Goal: Task Accomplishment & Management: Use online tool/utility

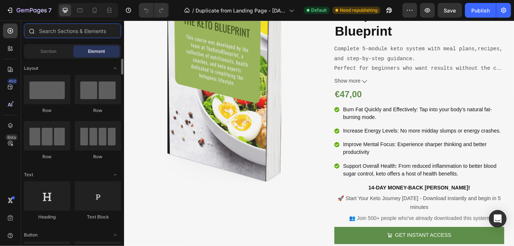
click at [68, 29] on input "text" at bounding box center [72, 31] width 97 height 15
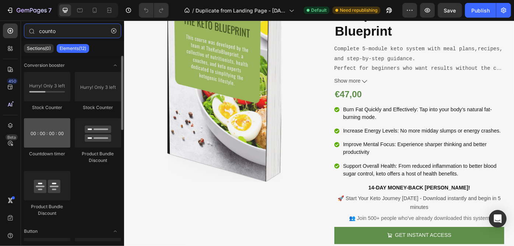
type input "counto"
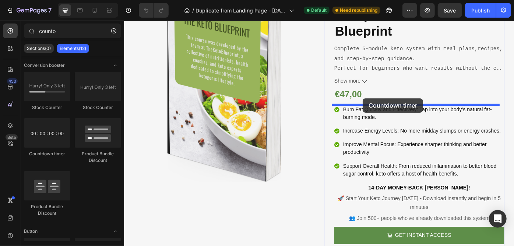
drag, startPoint x: 174, startPoint y: 152, endPoint x: 394, endPoint y: 109, distance: 223.4
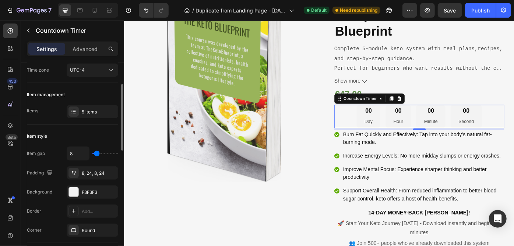
scroll to position [100, 0]
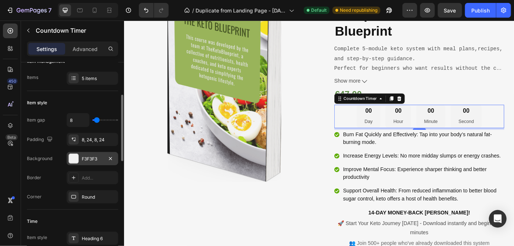
click at [97, 161] on div "F3F3F3" at bounding box center [92, 159] width 21 height 7
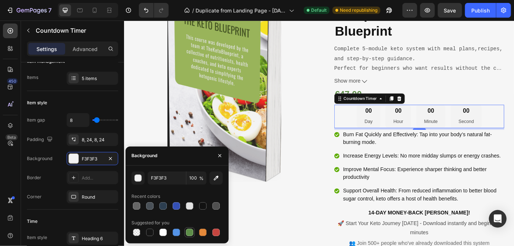
click at [188, 231] on div at bounding box center [189, 232] width 7 height 7
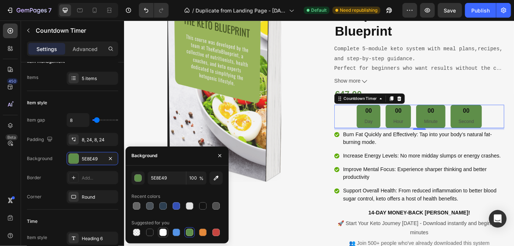
click at [163, 231] on div at bounding box center [162, 232] width 7 height 7
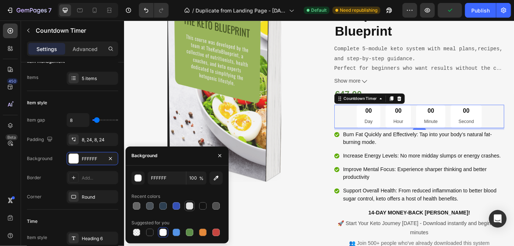
click at [188, 207] on div at bounding box center [189, 206] width 7 height 7
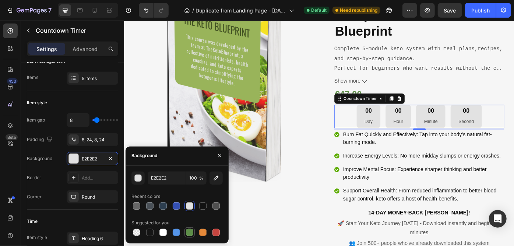
click at [187, 232] on div at bounding box center [189, 232] width 7 height 7
type input "5E8E49"
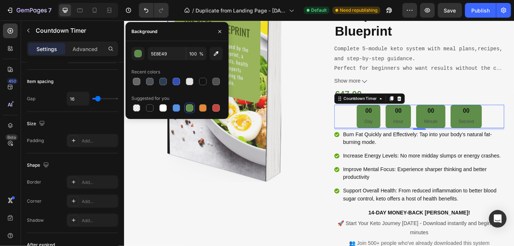
scroll to position [425, 0]
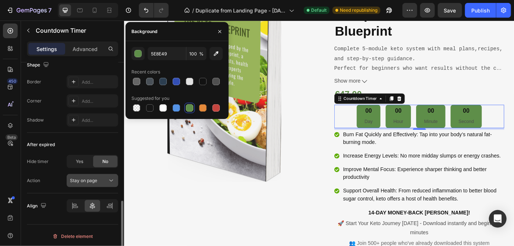
click at [96, 181] on span "Stay on page" at bounding box center [83, 181] width 27 height 6
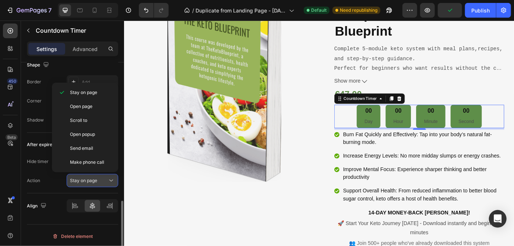
click at [86, 182] on span "Stay on page" at bounding box center [83, 181] width 27 height 7
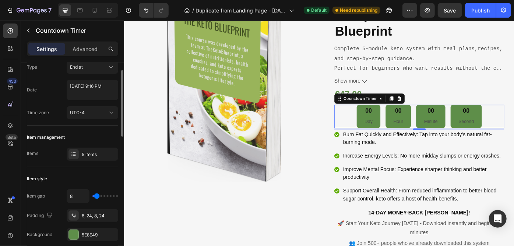
scroll to position [0, 0]
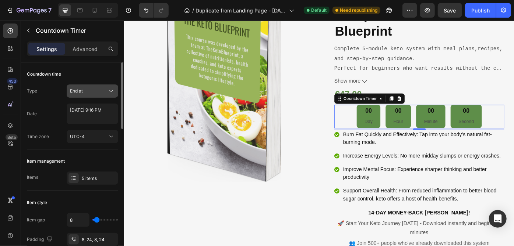
click at [95, 90] on div "End at" at bounding box center [89, 91] width 38 height 7
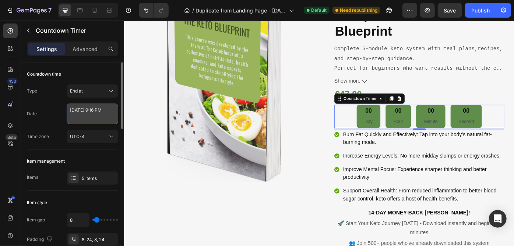
click at [97, 120] on textarea "September 25 2025 9:16 PM" at bounding box center [92, 114] width 51 height 21
select select "21"
select select "16"
select select "false"
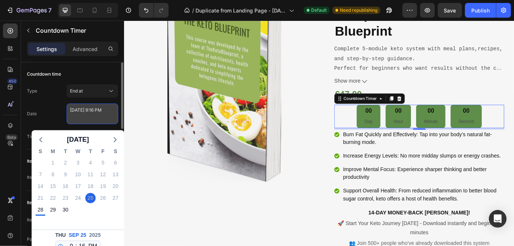
click at [97, 120] on textarea "September 25 2025 9:16 PM" at bounding box center [92, 114] width 51 height 21
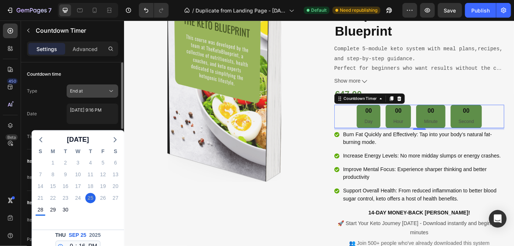
click at [98, 93] on div "End at" at bounding box center [89, 91] width 38 height 7
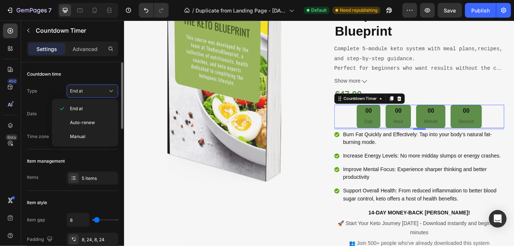
click at [93, 71] on div "Countdown time" at bounding box center [72, 74] width 91 height 12
click at [99, 93] on div "End at" at bounding box center [89, 91] width 38 height 7
click at [93, 120] on span "Auto-renew" at bounding box center [82, 123] width 25 height 7
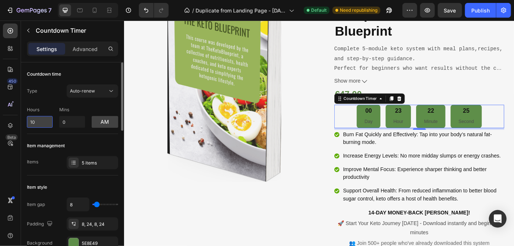
drag, startPoint x: 47, startPoint y: 122, endPoint x: 36, endPoint y: 121, distance: 11.4
click at [36, 121] on input "10" at bounding box center [40, 122] width 26 height 12
click at [33, 121] on input "10" at bounding box center [40, 122] width 26 height 12
type input "01"
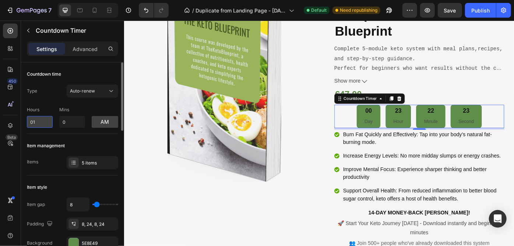
drag, startPoint x: 34, startPoint y: 121, endPoint x: 29, endPoint y: 122, distance: 4.9
click at [29, 122] on input "01" at bounding box center [40, 122] width 26 height 12
click at [101, 125] on button "am" at bounding box center [105, 122] width 26 height 12
type input "10"
click at [101, 125] on button "pm" at bounding box center [105, 122] width 26 height 12
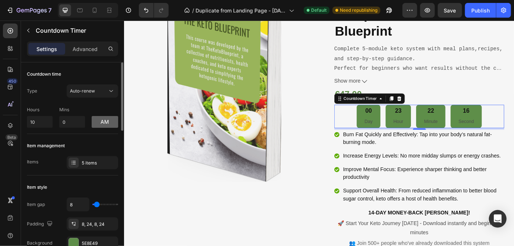
click at [101, 125] on button "am" at bounding box center [105, 122] width 26 height 12
click at [101, 125] on button "pm" at bounding box center [105, 122] width 26 height 12
click at [101, 125] on button "am" at bounding box center [105, 122] width 26 height 12
click at [101, 125] on button "pm" at bounding box center [105, 122] width 26 height 12
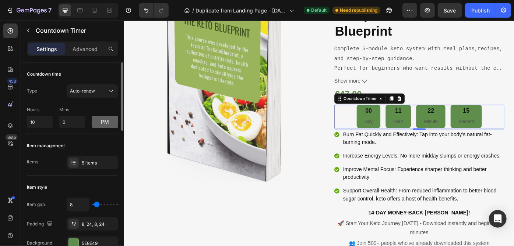
click at [101, 125] on button "pm" at bounding box center [105, 122] width 26 height 12
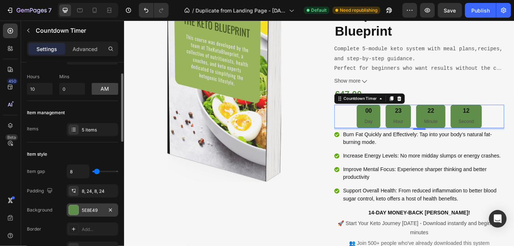
click at [97, 207] on div "5E8E49" at bounding box center [92, 210] width 21 height 7
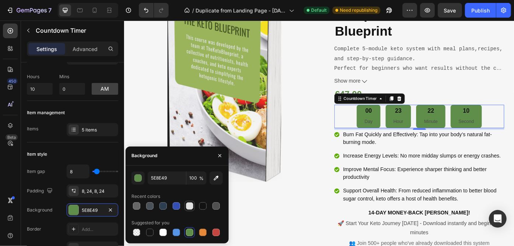
click at [188, 209] on div at bounding box center [189, 206] width 7 height 7
type input "E2E2E2"
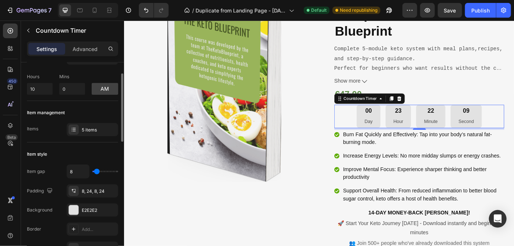
click at [106, 143] on div "Item style Item gap 8 Padding 8, 24, 8, 24 Background E2E2E2 Border Add... Corn…" at bounding box center [72, 202] width 91 height 119
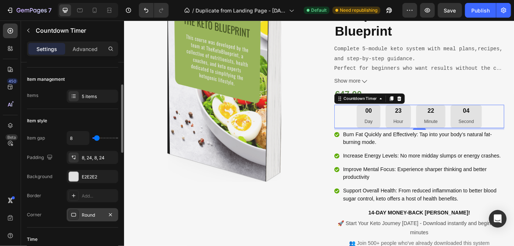
click at [96, 209] on div "Round" at bounding box center [92, 215] width 51 height 13
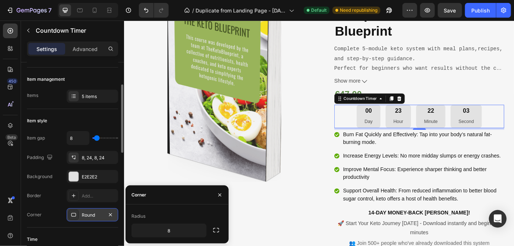
click at [96, 209] on div "Round" at bounding box center [92, 215] width 51 height 13
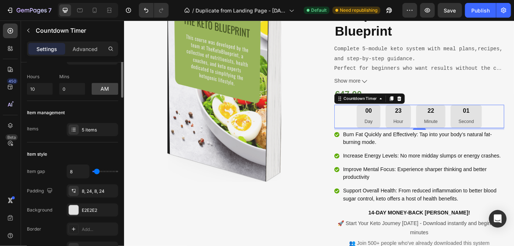
scroll to position [0, 0]
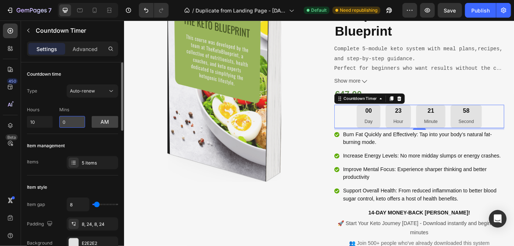
drag, startPoint x: 71, startPoint y: 124, endPoint x: 63, endPoint y: 123, distance: 7.8
click at [63, 123] on input "0" at bounding box center [72, 122] width 26 height 12
type input "1"
type input "0"
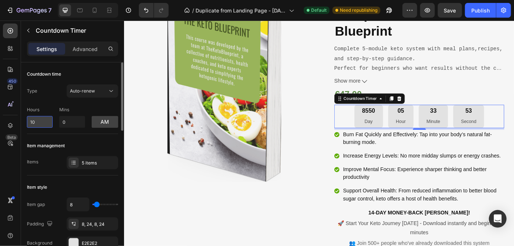
click at [36, 123] on input "10" at bounding box center [40, 122] width 26 height 12
click at [37, 122] on input "10" at bounding box center [40, 122] width 26 height 12
type input "1"
type input "4"
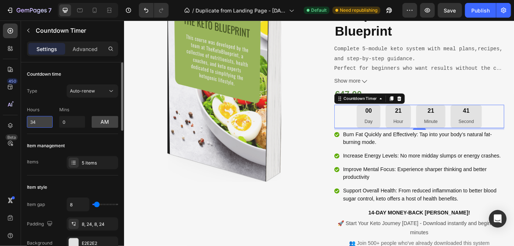
type input "3"
type input "1"
click at [72, 118] on input "0" at bounding box center [72, 122] width 26 height 12
type input "3"
type input "9"
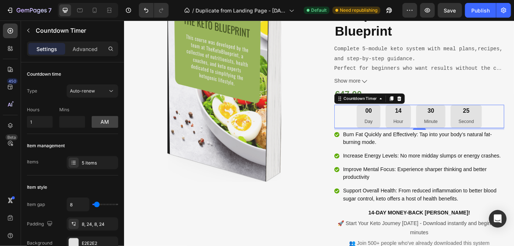
type input "0"
click at [34, 125] on input "1" at bounding box center [40, 122] width 26 height 12
click at [65, 122] on input "0" at bounding box center [72, 122] width 26 height 12
type input "10"
click at [113, 118] on button "am" at bounding box center [105, 122] width 26 height 12
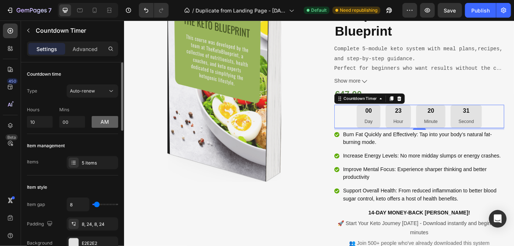
type input "0"
click at [103, 121] on button "pm" at bounding box center [105, 122] width 26 height 12
click at [31, 122] on input "10" at bounding box center [40, 122] width 26 height 12
click at [55, 129] on div "Countdown time Type Auto-renew Hours 48 Mins 0 am" at bounding box center [72, 99] width 91 height 72
type input "10"
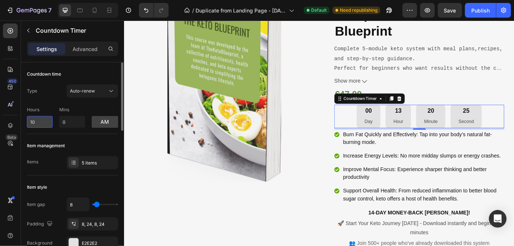
click at [44, 122] on input "10" at bounding box center [40, 122] width 26 height 12
drag, startPoint x: 44, startPoint y: 122, endPoint x: 8, endPoint y: 120, distance: 35.7
click at [8, 121] on div "450 Beta counto Sections(0) Elements(12) We couldn’t find any matches for “coun…" at bounding box center [62, 134] width 124 height 226
type input "0"
drag, startPoint x: 65, startPoint y: 123, endPoint x: 58, endPoint y: 122, distance: 7.8
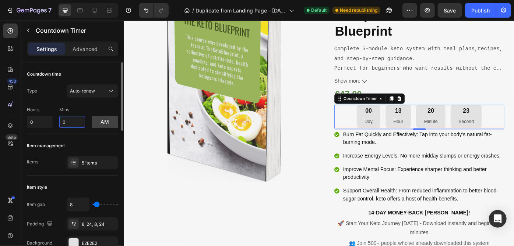
click at [58, 122] on div "Hours 0 Mins 0 am" at bounding box center [72, 116] width 91 height 24
type input "0"
drag, startPoint x: 35, startPoint y: 121, endPoint x: 28, endPoint y: 120, distance: 7.4
click at [28, 120] on input "0" at bounding box center [40, 122] width 26 height 12
type input "10"
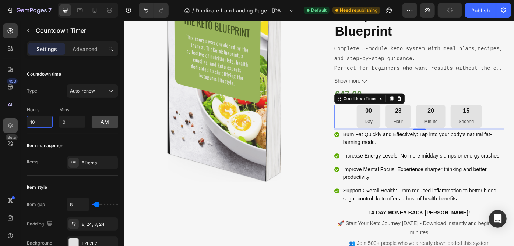
drag, startPoint x: 39, startPoint y: 119, endPoint x: 11, endPoint y: 119, distance: 28.3
click at [11, 119] on div "450 Beta counto Sections(0) Elements(12) We couldn’t find any matches for “coun…" at bounding box center [62, 134] width 124 height 226
type input "10"
click at [106, 124] on button "am" at bounding box center [105, 122] width 26 height 12
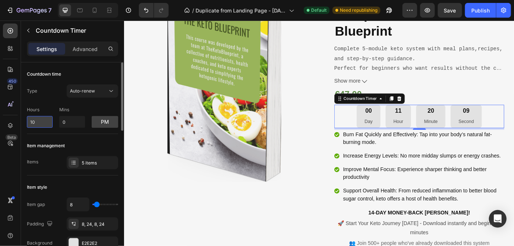
click at [29, 125] on input "10" at bounding box center [40, 122] width 26 height 12
type input "1"
click at [104, 97] on button "Auto-renew" at bounding box center [92, 91] width 51 height 13
type input "0"
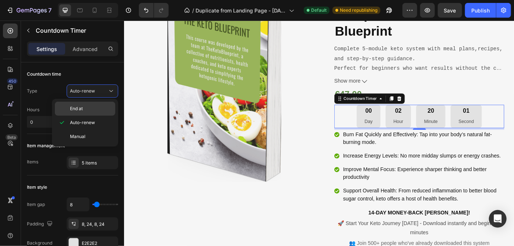
click at [99, 108] on p "End at" at bounding box center [91, 109] width 42 height 7
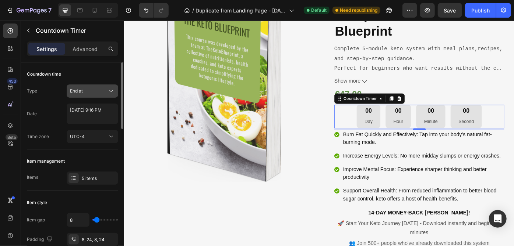
click at [106, 95] on button "End at" at bounding box center [92, 91] width 51 height 13
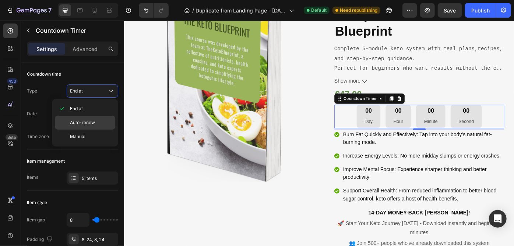
click at [98, 117] on div "Auto-renew" at bounding box center [85, 123] width 60 height 14
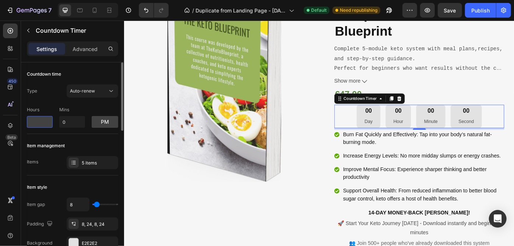
click at [48, 124] on input "number" at bounding box center [40, 122] width 26 height 12
click at [104, 122] on button "pm" at bounding box center [105, 122] width 26 height 12
type input "0"
click at [104, 122] on button "am" at bounding box center [105, 122] width 26 height 12
click at [49, 123] on input "0" at bounding box center [40, 122] width 26 height 12
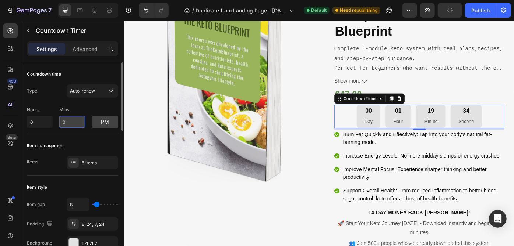
click at [71, 121] on input "0" at bounding box center [72, 122] width 26 height 12
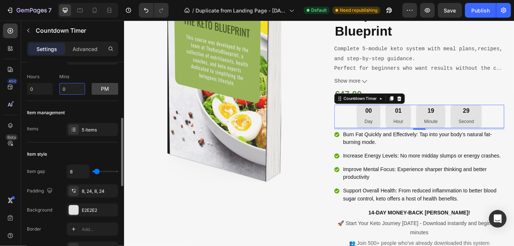
scroll to position [67, 0]
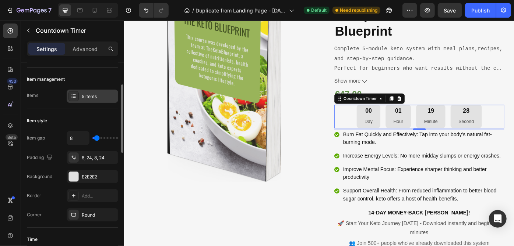
click at [93, 93] on div "5 items" at bounding box center [99, 96] width 35 height 7
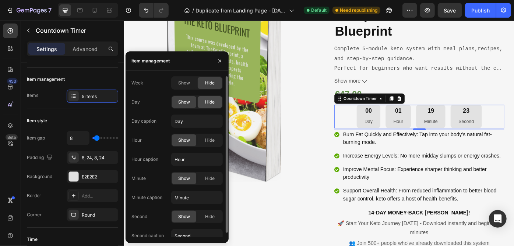
click at [202, 104] on div "Hide" at bounding box center [210, 102] width 24 height 12
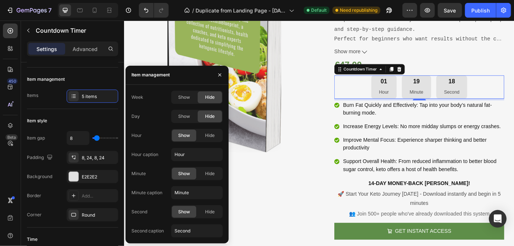
scroll to position [334, 0]
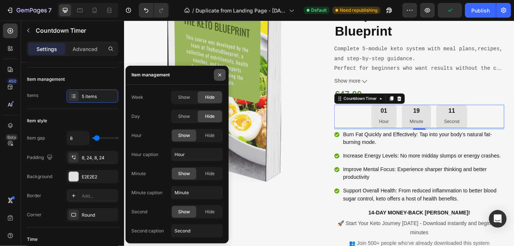
click at [218, 77] on icon "button" at bounding box center [220, 75] width 6 height 6
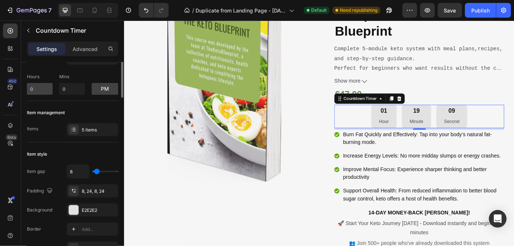
scroll to position [0, 0]
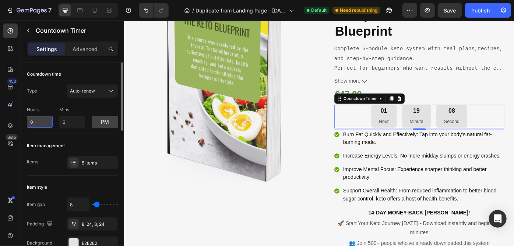
drag, startPoint x: 38, startPoint y: 125, endPoint x: 30, endPoint y: 125, distance: 7.4
click at [31, 125] on input "0" at bounding box center [40, 122] width 26 height 12
type input "4"
click at [69, 126] on input "0" at bounding box center [72, 122] width 26 height 12
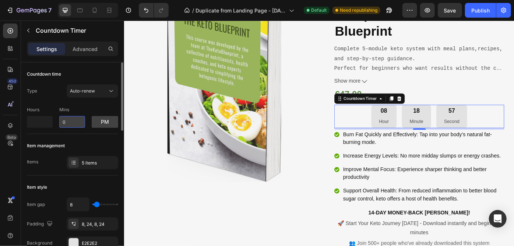
type input "0"
type input "1"
type input "2"
type input "2803"
type input "10"
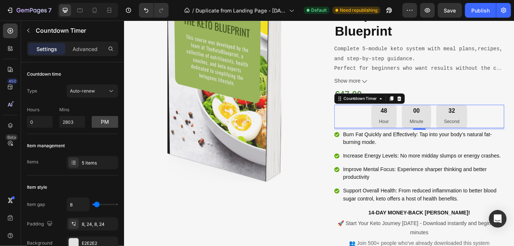
type input "43"
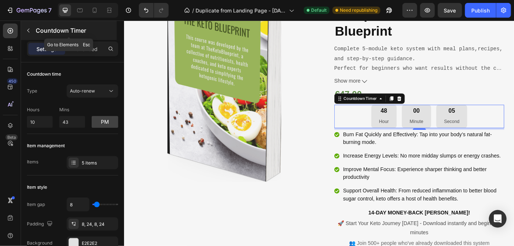
click at [27, 25] on button "button" at bounding box center [28, 31] width 12 height 12
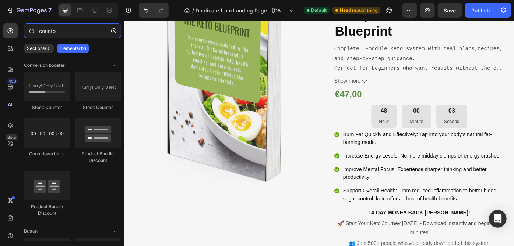
drag, startPoint x: 72, startPoint y: 28, endPoint x: 32, endPoint y: 31, distance: 39.5
click at [32, 31] on div "counto" at bounding box center [72, 33] width 103 height 18
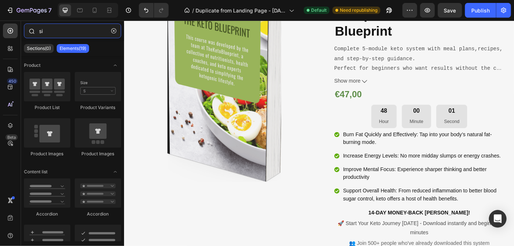
type input "s"
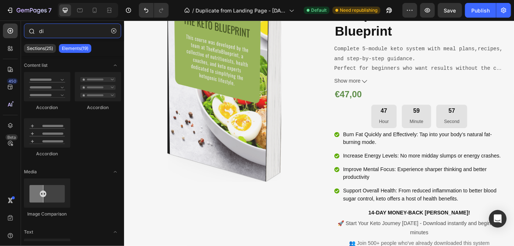
type input "d"
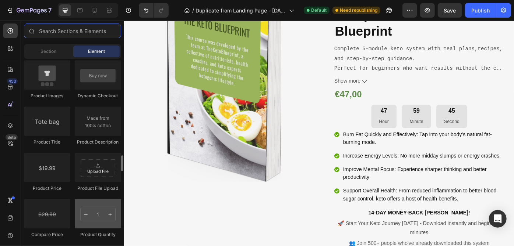
scroll to position [1170, 0]
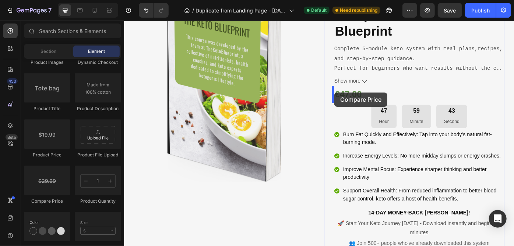
drag, startPoint x: 190, startPoint y: 193, endPoint x: 362, endPoint y: 102, distance: 193.8
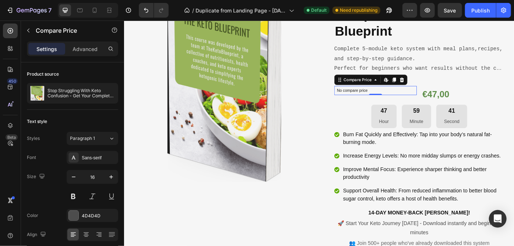
click at [409, 100] on p "No compare price" at bounding box center [409, 99] width 88 height 4
click at [403, 98] on p "No compare price" at bounding box center [409, 99] width 88 height 4
click at [395, 98] on p "No compare price" at bounding box center [409, 99] width 88 height 4
click at [391, 100] on p "No compare price" at bounding box center [409, 99] width 88 height 4
click at [398, 99] on p "No compare price" at bounding box center [409, 99] width 88 height 4
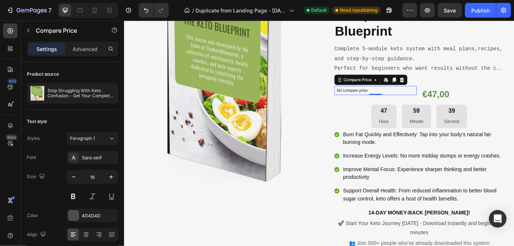
click at [398, 99] on p "No compare price" at bounding box center [409, 99] width 88 height 4
click at [395, 99] on p "No compare price" at bounding box center [409, 99] width 88 height 4
click at [394, 99] on p "No compare price" at bounding box center [409, 99] width 88 height 4
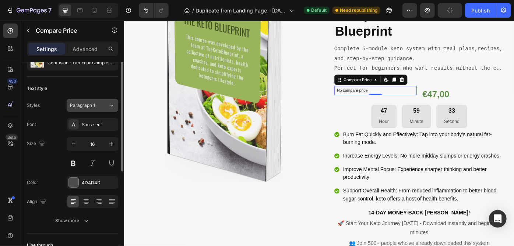
scroll to position [0, 0]
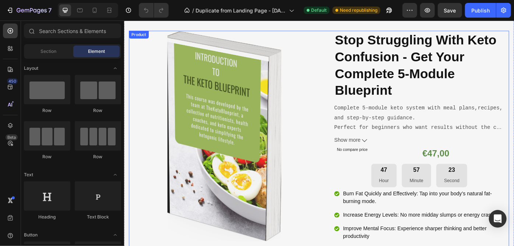
scroll to position [267, 0]
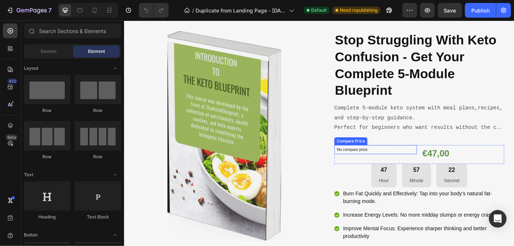
click at [403, 167] on p "No compare price" at bounding box center [409, 166] width 88 height 4
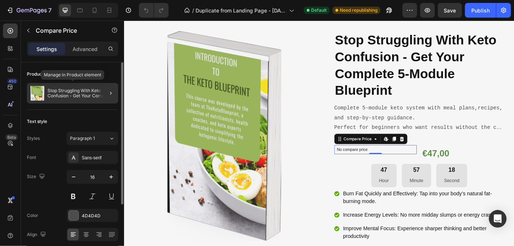
click at [93, 94] on p "Stop Struggling With Keto Confusion - Get Your Complete 5-Module Blueprint" at bounding box center [81, 93] width 68 height 10
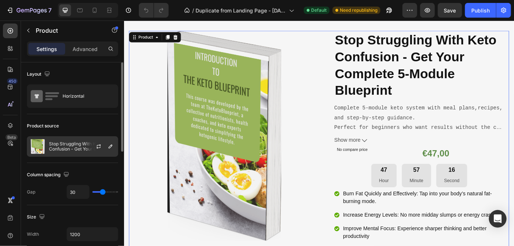
click at [94, 141] on div at bounding box center [101, 147] width 32 height 20
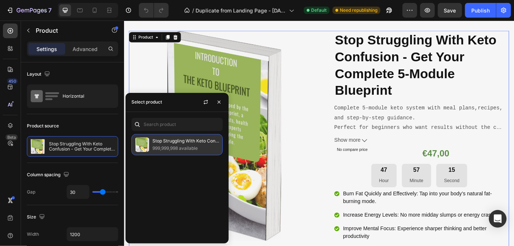
click at [180, 141] on p "Stop Struggling With Keto Confusion - Get Your Complete 5-Module Blueprint" at bounding box center [185, 141] width 67 height 7
click at [196, 145] on p "999,999,998 available" at bounding box center [185, 148] width 67 height 7
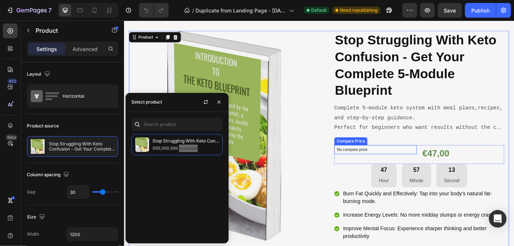
click at [399, 165] on p "No compare price" at bounding box center [409, 166] width 88 height 4
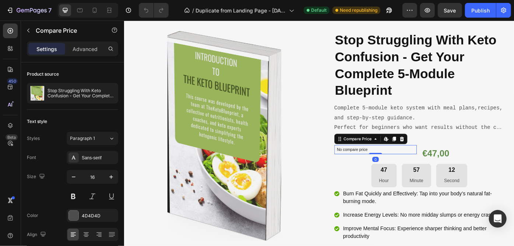
click at [436, 156] on icon at bounding box center [438, 154] width 5 height 5
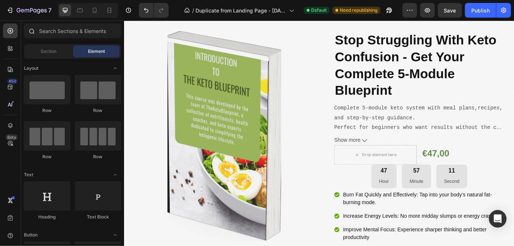
click at [76, 38] on div at bounding box center [72, 33] width 103 height 18
click at [81, 38] on input "text" at bounding box center [72, 31] width 97 height 15
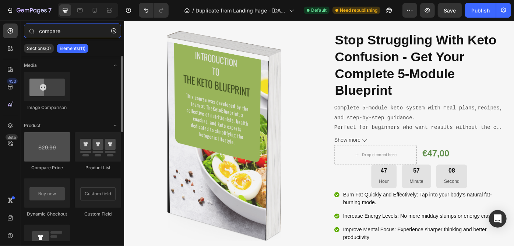
type input "compare"
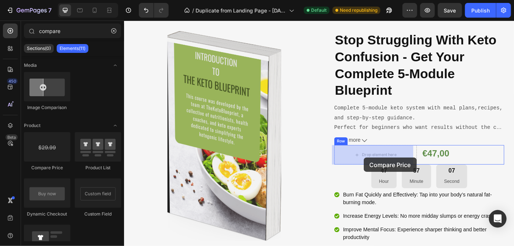
drag, startPoint x: 169, startPoint y: 179, endPoint x: 395, endPoint y: 176, distance: 225.5
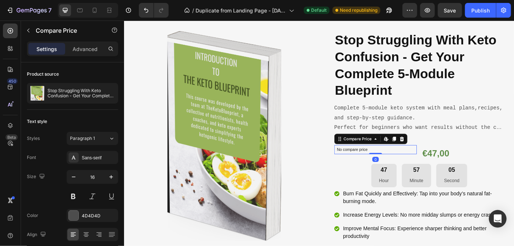
click at [441, 165] on p "No compare price" at bounding box center [409, 166] width 88 height 4
click at [404, 165] on p "No compare price" at bounding box center [409, 166] width 88 height 4
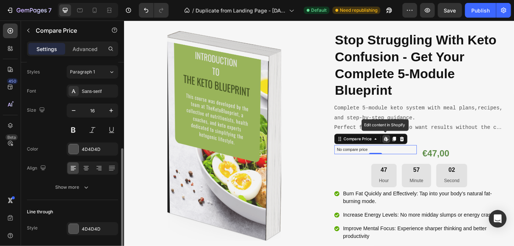
scroll to position [90, 0]
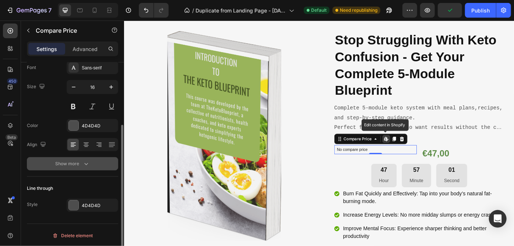
click at [74, 160] on div "Show more" at bounding box center [73, 163] width 34 height 7
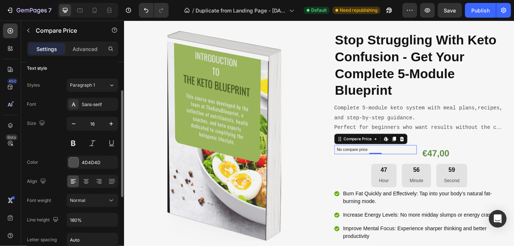
scroll to position [0, 0]
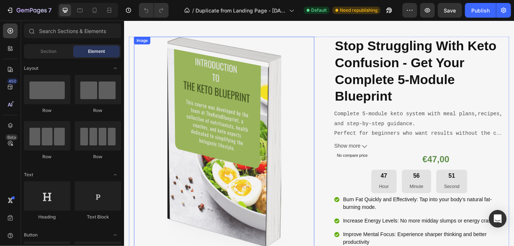
scroll to position [267, 0]
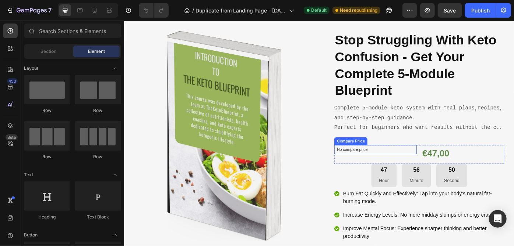
click at [406, 164] on p "No compare price" at bounding box center [409, 166] width 88 height 4
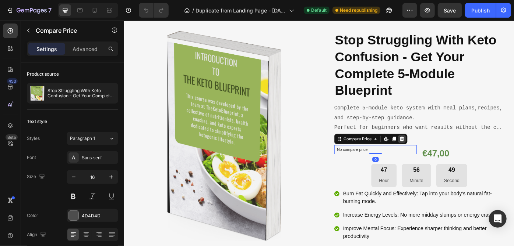
click at [436, 156] on icon at bounding box center [438, 154] width 5 height 5
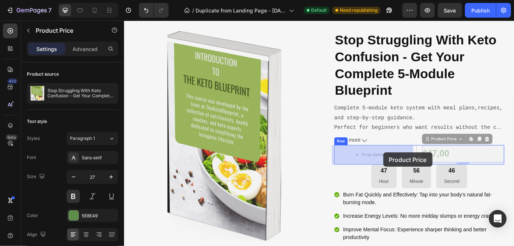
drag, startPoint x: 464, startPoint y: 168, endPoint x: 415, endPoint y: 170, distance: 48.6
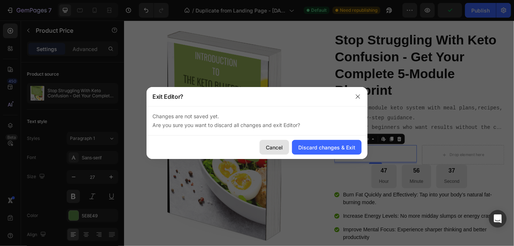
click at [283, 146] on div "Cancel" at bounding box center [274, 148] width 17 height 8
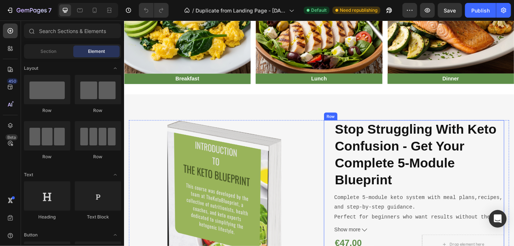
scroll to position [234, 0]
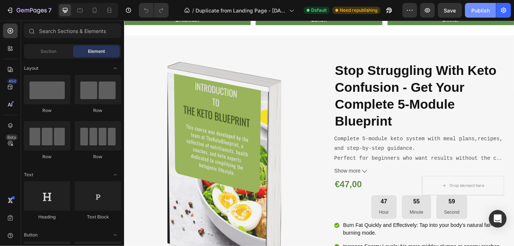
click at [479, 17] on button "Publish" at bounding box center [480, 10] width 31 height 15
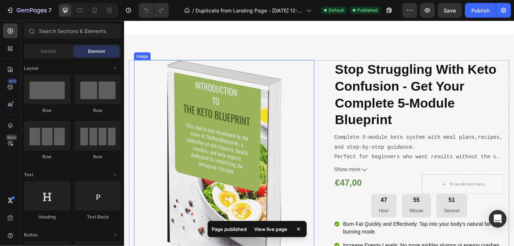
scroll to position [334, 0]
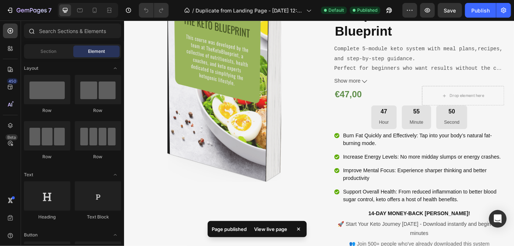
click at [80, 38] on div at bounding box center [72, 33] width 103 height 18
click at [82, 36] on input "text" at bounding box center [72, 31] width 97 height 15
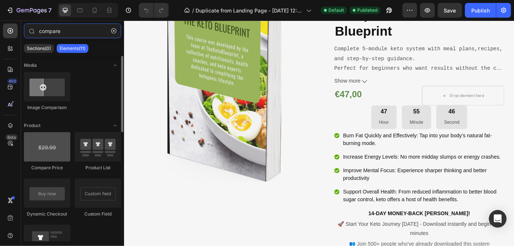
type input "compare"
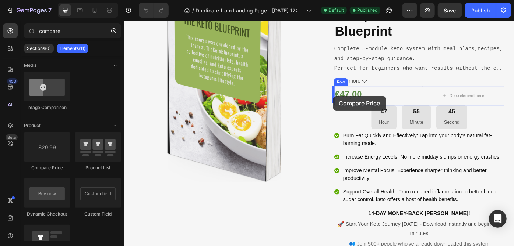
drag, startPoint x: 178, startPoint y: 168, endPoint x: 360, endPoint y: 106, distance: 192.1
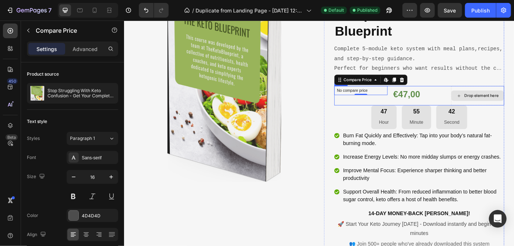
click at [498, 111] on div "Drop element here" at bounding box center [524, 106] width 60 height 22
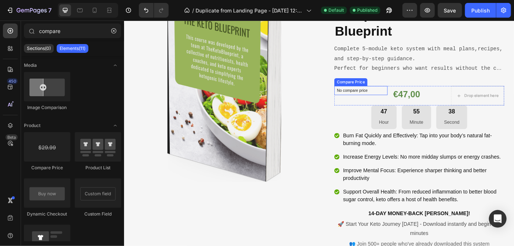
click at [408, 103] on div "No compare price" at bounding box center [392, 100] width 60 height 10
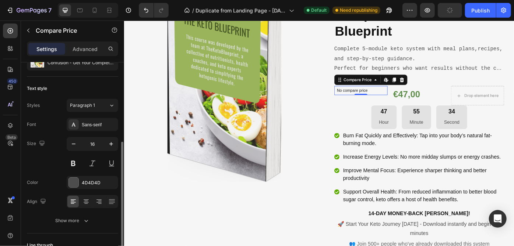
scroll to position [67, 0]
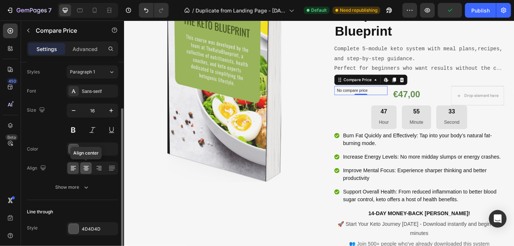
click at [85, 165] on icon at bounding box center [85, 168] width 7 height 7
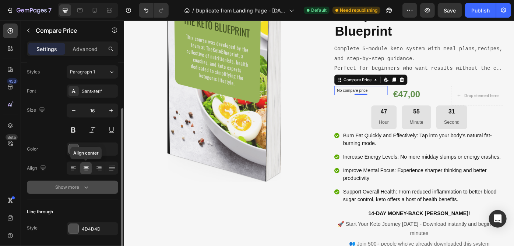
scroll to position [90, 0]
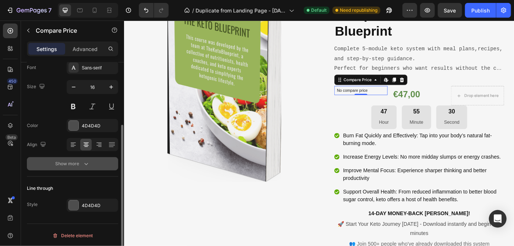
click at [81, 161] on div "Show more" at bounding box center [73, 163] width 34 height 7
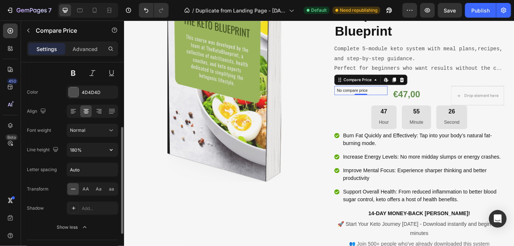
scroll to position [24, 0]
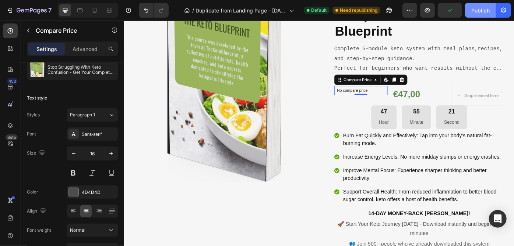
click at [484, 7] on div "Publish" at bounding box center [480, 11] width 18 height 8
click at [397, 101] on p "No compare price" at bounding box center [392, 99] width 54 height 4
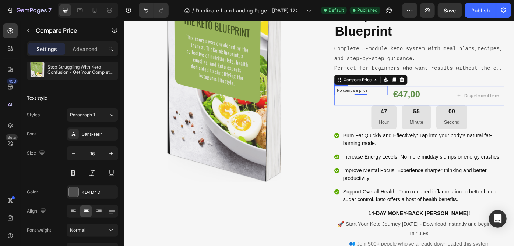
click at [487, 113] on div "No compare price Compare Price Edit content in Shopify 0 €47,00 Product Price P…" at bounding box center [458, 106] width 192 height 22
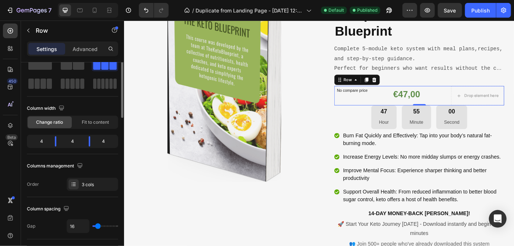
scroll to position [0, 0]
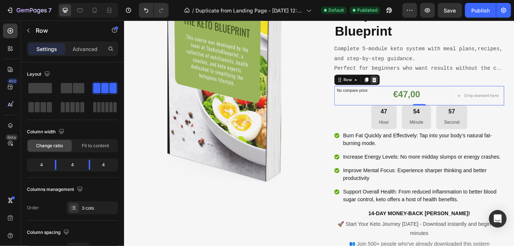
click at [405, 90] on icon at bounding box center [407, 88] width 6 height 6
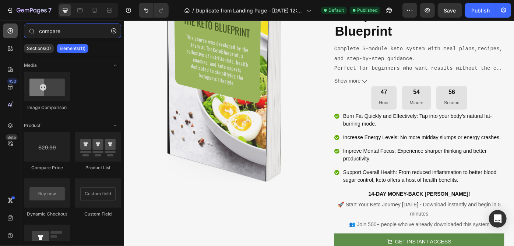
drag, startPoint x: 77, startPoint y: 31, endPoint x: 10, endPoint y: 30, distance: 67.3
click at [10, 30] on div "450 Beta compare Sections(0) Elements(11) We couldn’t find any matches for “com…" at bounding box center [62, 134] width 124 height 226
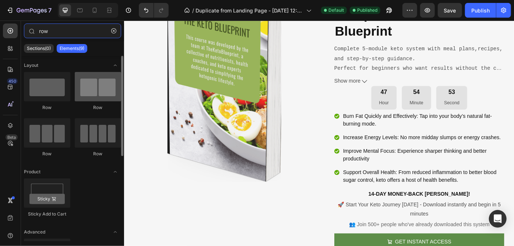
type input "row"
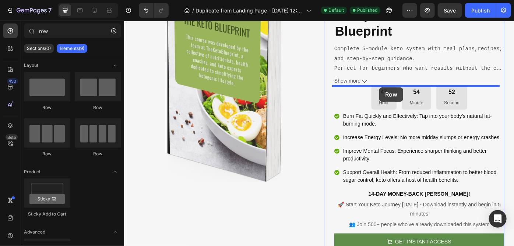
drag, startPoint x: 225, startPoint y: 115, endPoint x: 412, endPoint y: 96, distance: 187.8
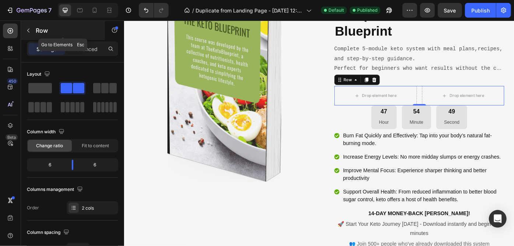
click at [26, 32] on icon "button" at bounding box center [28, 31] width 6 height 6
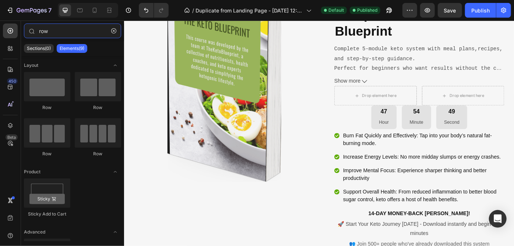
drag, startPoint x: 68, startPoint y: 31, endPoint x: 19, endPoint y: 33, distance: 49.7
click at [19, 33] on div "450 Beta row Sections(0) Elements(9) We couldn’t find any matches for “row” Sug…" at bounding box center [62, 134] width 124 height 226
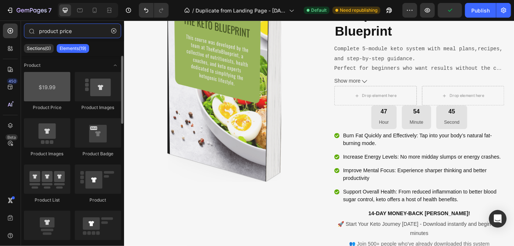
type input "product price"
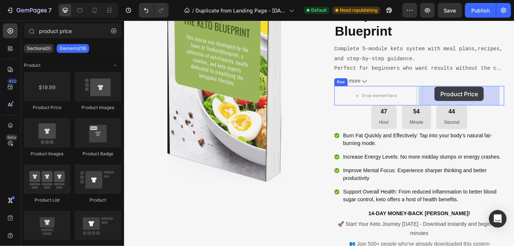
drag, startPoint x: 162, startPoint y: 99, endPoint x: 475, endPoint y: 95, distance: 313.1
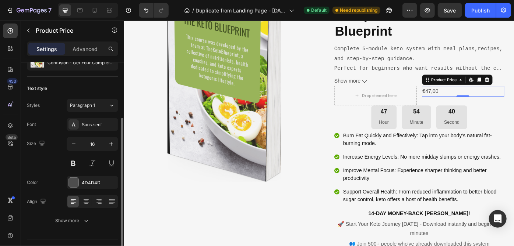
scroll to position [49, 0]
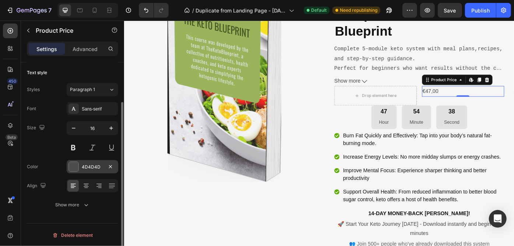
click at [96, 167] on div "4D4D4D" at bounding box center [92, 167] width 21 height 7
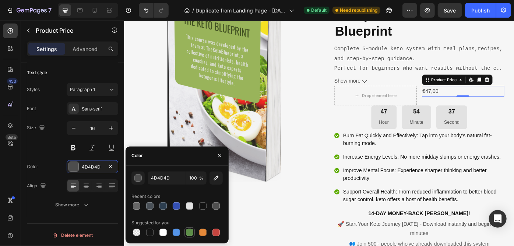
click at [186, 234] on div at bounding box center [189, 232] width 7 height 7
type input "5E8E49"
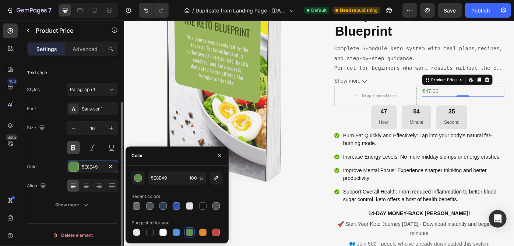
click at [74, 151] on button at bounding box center [73, 147] width 13 height 13
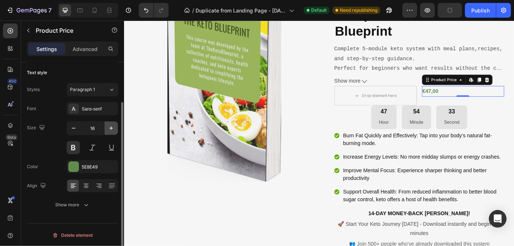
click at [113, 129] on icon "button" at bounding box center [110, 128] width 7 height 7
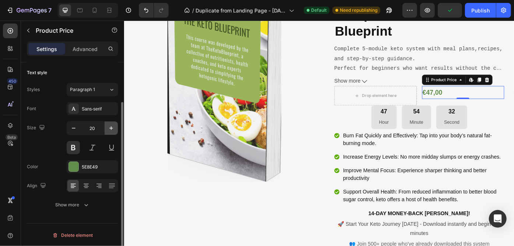
click at [113, 129] on icon "button" at bounding box center [110, 128] width 7 height 7
click at [113, 130] on icon "button" at bounding box center [110, 128] width 7 height 7
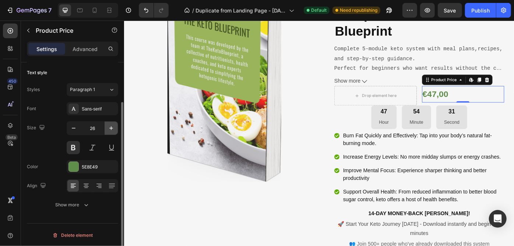
click at [113, 130] on icon "button" at bounding box center [110, 128] width 7 height 7
type input "29"
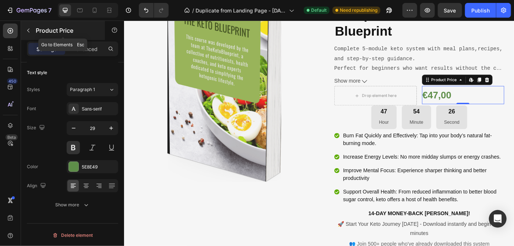
drag, startPoint x: 34, startPoint y: 32, endPoint x: 43, endPoint y: 35, distance: 9.2
click at [34, 33] on div "Product Price" at bounding box center [63, 30] width 84 height 19
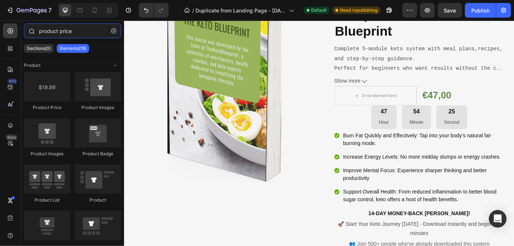
drag, startPoint x: 78, startPoint y: 33, endPoint x: 32, endPoint y: 31, distance: 46.8
click at [30, 32] on div "product price" at bounding box center [72, 33] width 103 height 18
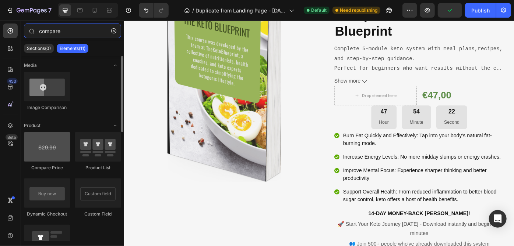
type input "compare"
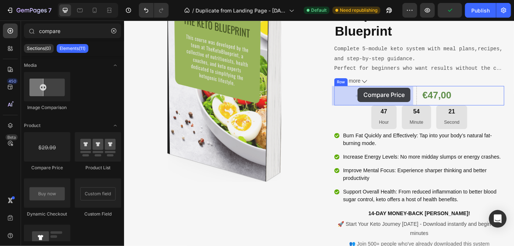
drag, startPoint x: 178, startPoint y: 174, endPoint x: 388, endPoint y: 96, distance: 223.2
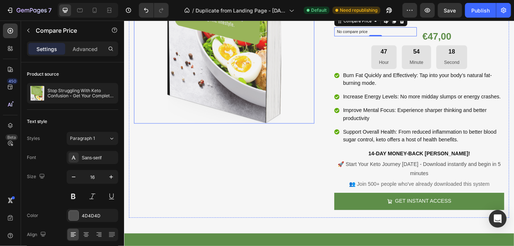
scroll to position [301, 0]
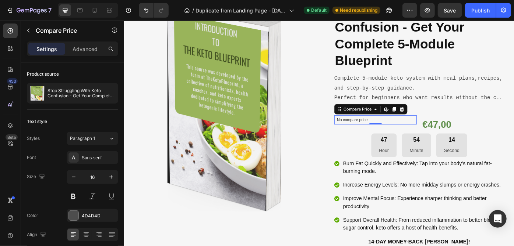
click at [451, 132] on div "No compare price" at bounding box center [408, 133] width 93 height 10
click at [483, 129] on div "€47,00" at bounding box center [507, 138] width 93 height 21
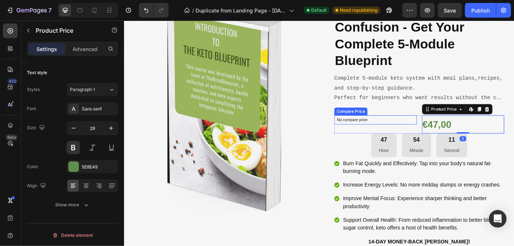
click at [410, 134] on p "No compare price" at bounding box center [409, 133] width 88 height 4
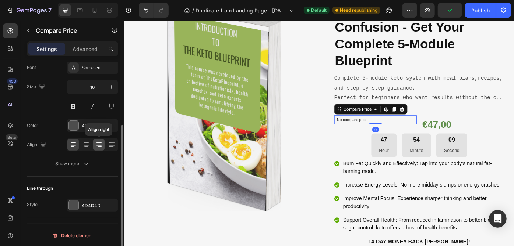
scroll to position [57, 0]
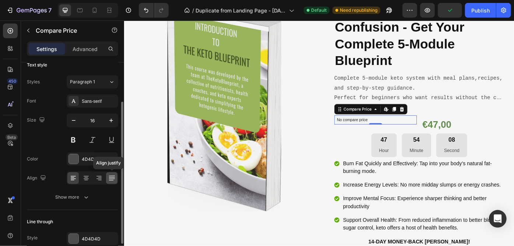
click at [113, 180] on icon at bounding box center [111, 178] width 7 height 7
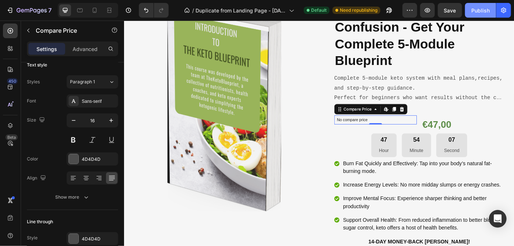
click at [479, 7] on div "Publish" at bounding box center [480, 11] width 18 height 8
click at [436, 124] on div at bounding box center [438, 121] width 9 height 9
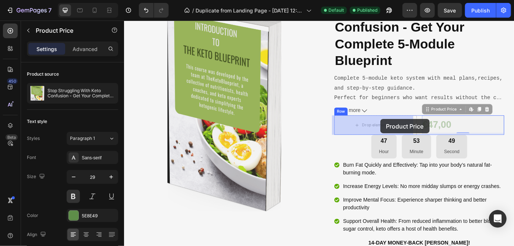
drag, startPoint x: 475, startPoint y: 136, endPoint x: 413, endPoint y: 132, distance: 61.2
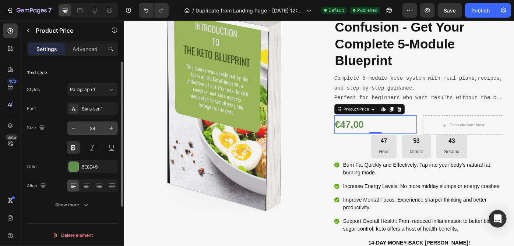
scroll to position [15, 0]
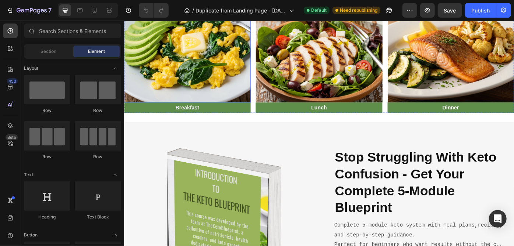
scroll to position [134, 0]
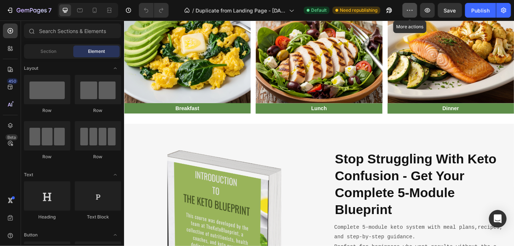
click at [411, 12] on icon "button" at bounding box center [409, 10] width 7 height 7
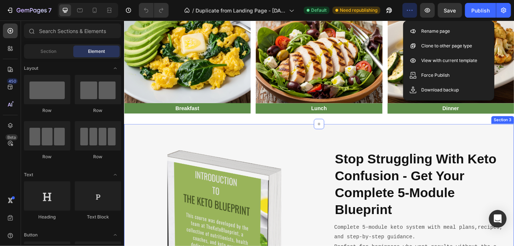
scroll to position [267, 0]
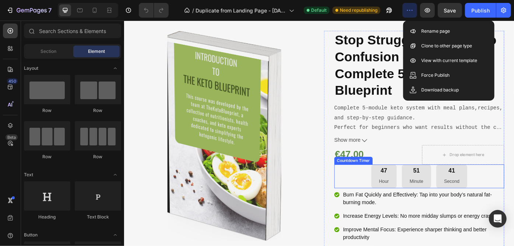
click at [513, 208] on div "47 Hour 51 Minute 41 Second" at bounding box center [458, 197] width 192 height 27
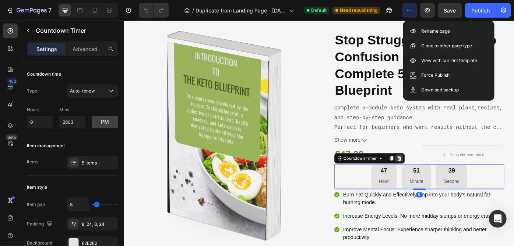
click at [433, 177] on icon at bounding box center [435, 177] width 6 height 6
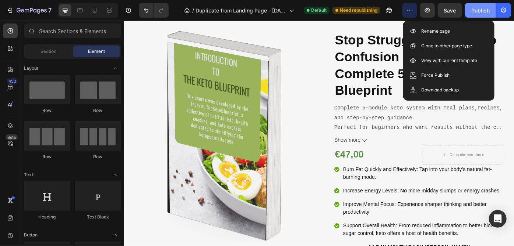
click at [477, 14] on button "Publish" at bounding box center [480, 10] width 31 height 15
